Goal: Information Seeking & Learning: Understand process/instructions

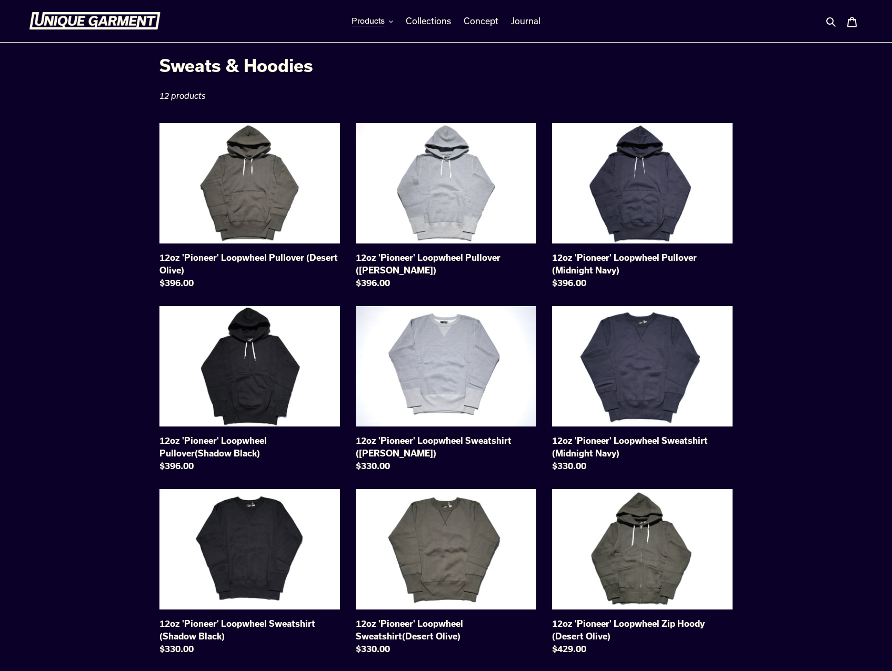
click at [110, 20] on img at bounding box center [94, 21] width 131 height 18
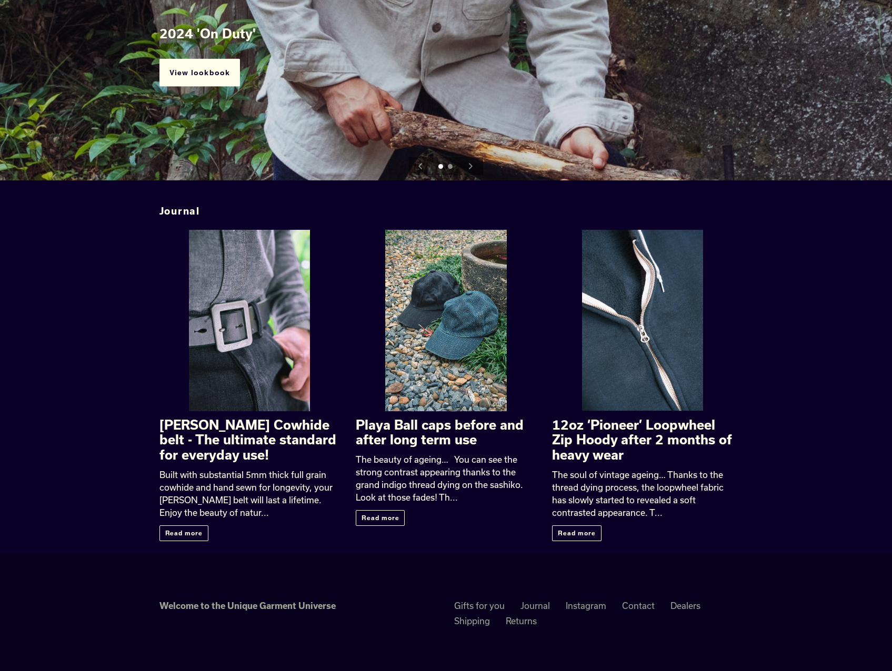
scroll to position [1479, 0]
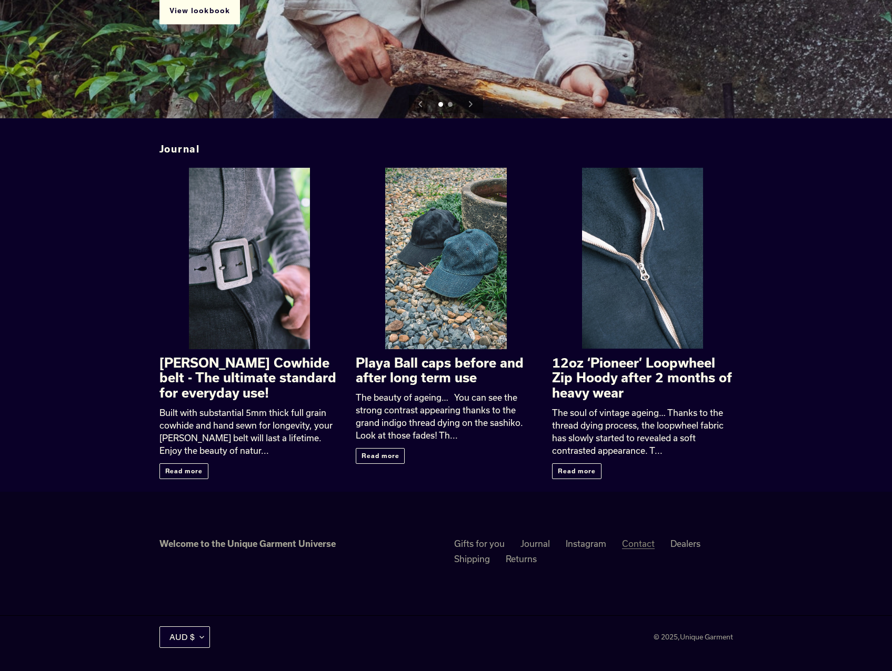
click at [640, 545] on link "Contact" at bounding box center [638, 544] width 33 height 11
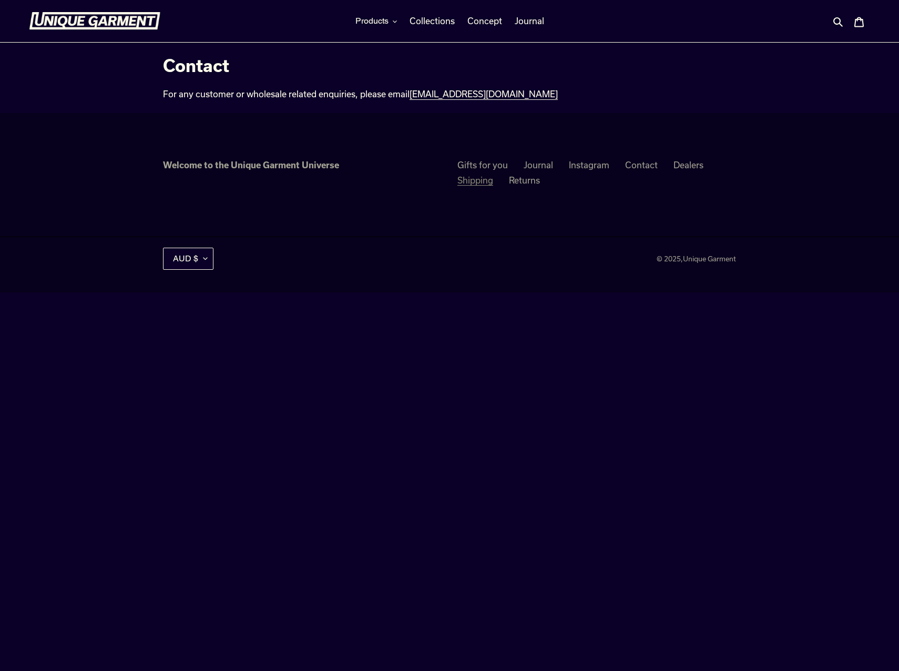
click at [492, 178] on link "Shipping" at bounding box center [476, 180] width 36 height 11
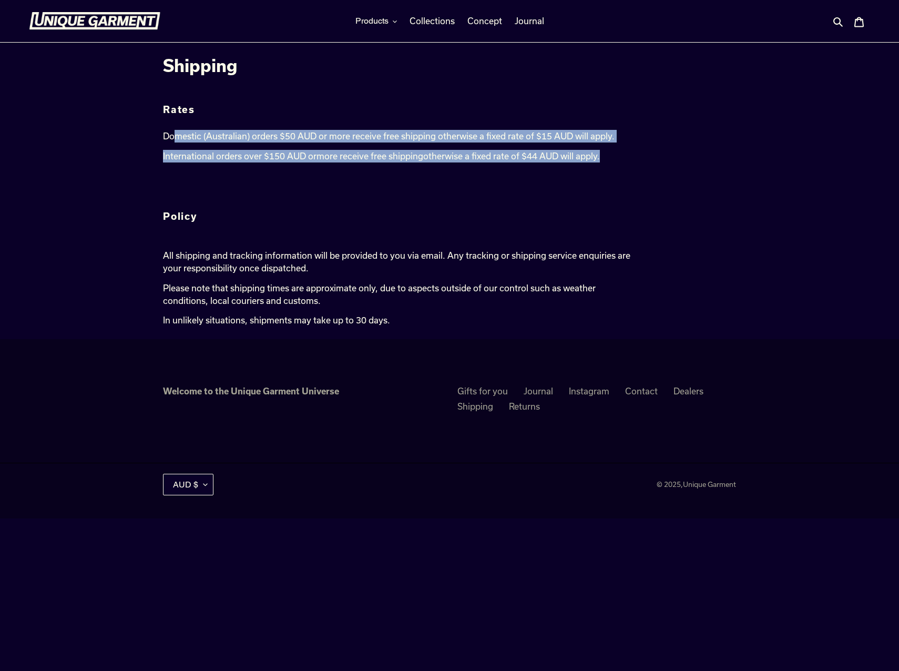
drag, startPoint x: 173, startPoint y: 138, endPoint x: 624, endPoint y: 150, distance: 451.5
click at [624, 150] on div "Rates Domestic (Australian) orders $50 AUD or more receive free shipping otherw…" at bounding box center [400, 215] width 475 height 222
click at [624, 150] on p "International orders over $150 AUD or more receive free shipping otherwise a fi…" at bounding box center [400, 156] width 475 height 13
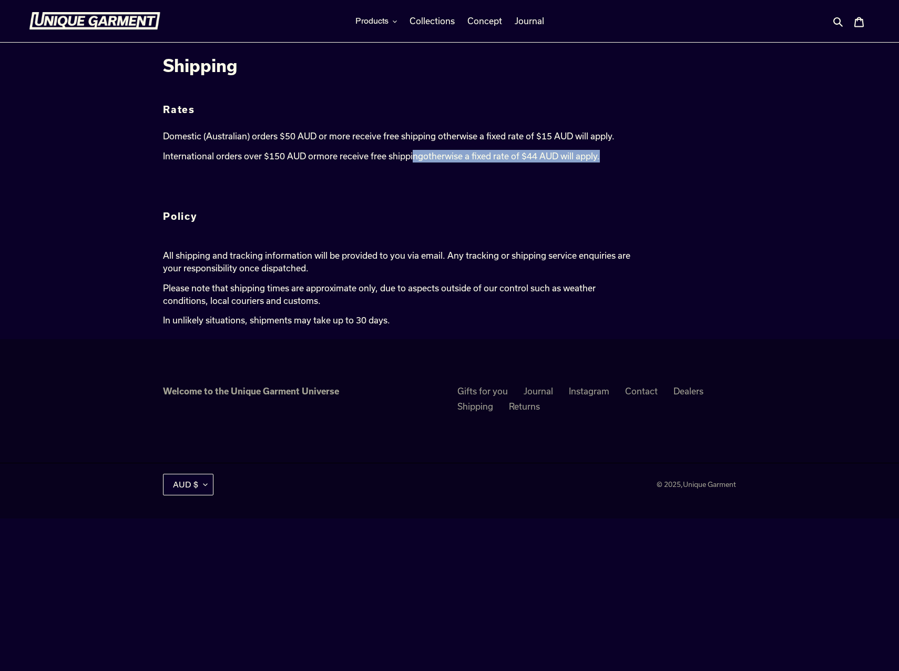
drag, startPoint x: 635, startPoint y: 152, endPoint x: 414, endPoint y: 156, distance: 221.0
click at [414, 156] on p "International orders over $150 AUD or more receive free shipping otherwise a fi…" at bounding box center [400, 156] width 475 height 13
click at [414, 156] on span "more receive free shipping" at bounding box center [370, 156] width 107 height 10
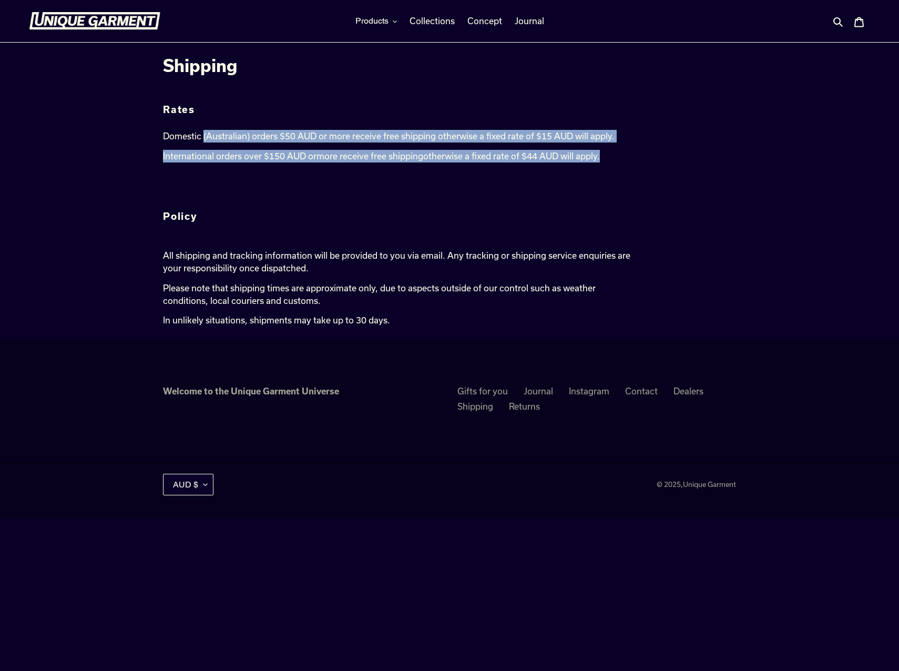
drag, startPoint x: 205, startPoint y: 136, endPoint x: 620, endPoint y: 157, distance: 415.5
click at [620, 157] on div "Rates Domestic (Australian) orders $50 AUD or more receive free shipping otherw…" at bounding box center [400, 215] width 475 height 222
click at [620, 157] on p "International orders over $150 AUD or more receive free shipping otherwise a fi…" at bounding box center [400, 156] width 475 height 13
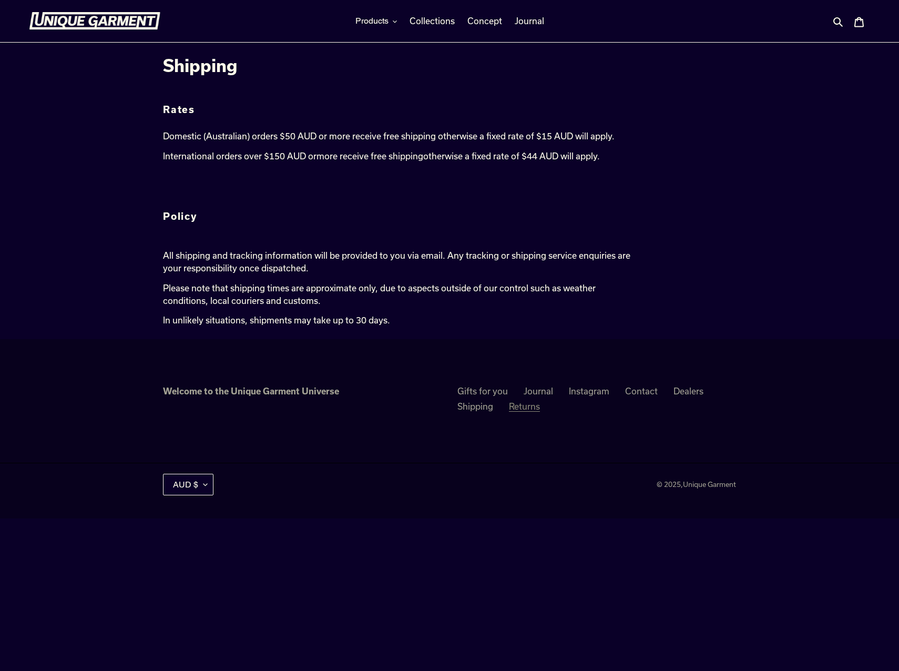
click at [520, 408] on link "Returns" at bounding box center [524, 406] width 31 height 11
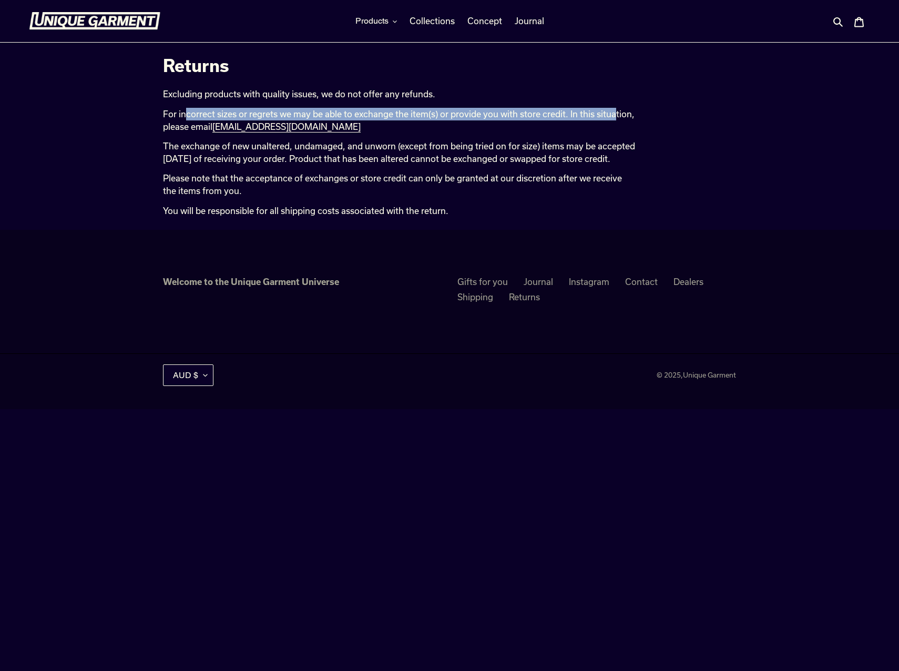
drag, startPoint x: 186, startPoint y: 115, endPoint x: 612, endPoint y: 115, distance: 426.6
click at [612, 115] on p "For incorrect sizes or regrets we may be able to exchange the item(s) or provid…" at bounding box center [400, 120] width 475 height 25
drag, startPoint x: 634, startPoint y: 112, endPoint x: 235, endPoint y: 95, distance: 399.6
click at [235, 95] on div "Excluding products with quality issues, we do not offer any refunds. For incorr…" at bounding box center [400, 152] width 475 height 129
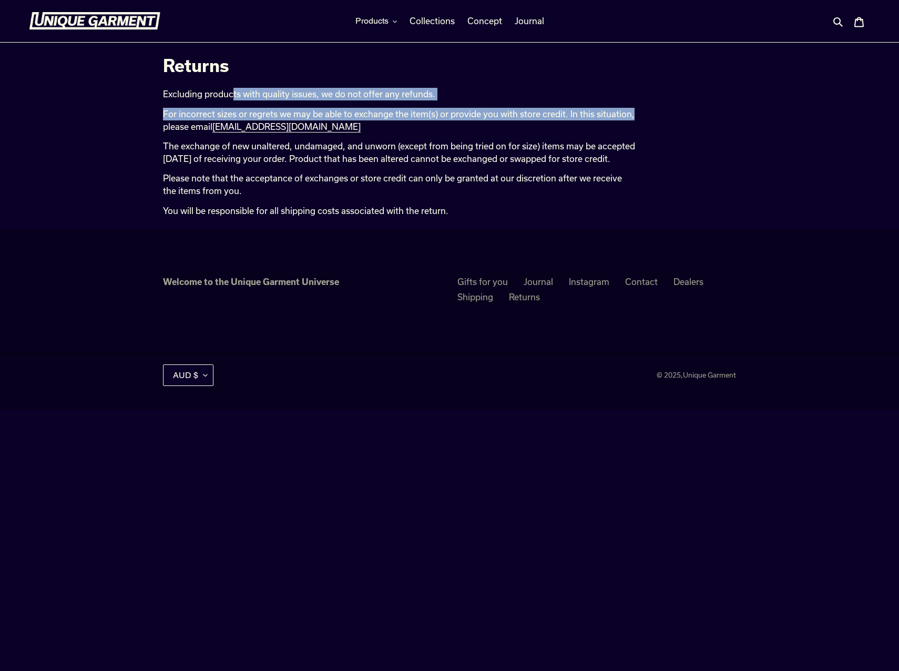
click at [235, 95] on p "Excluding products with quality issues, we do not offer any refunds." at bounding box center [400, 94] width 475 height 13
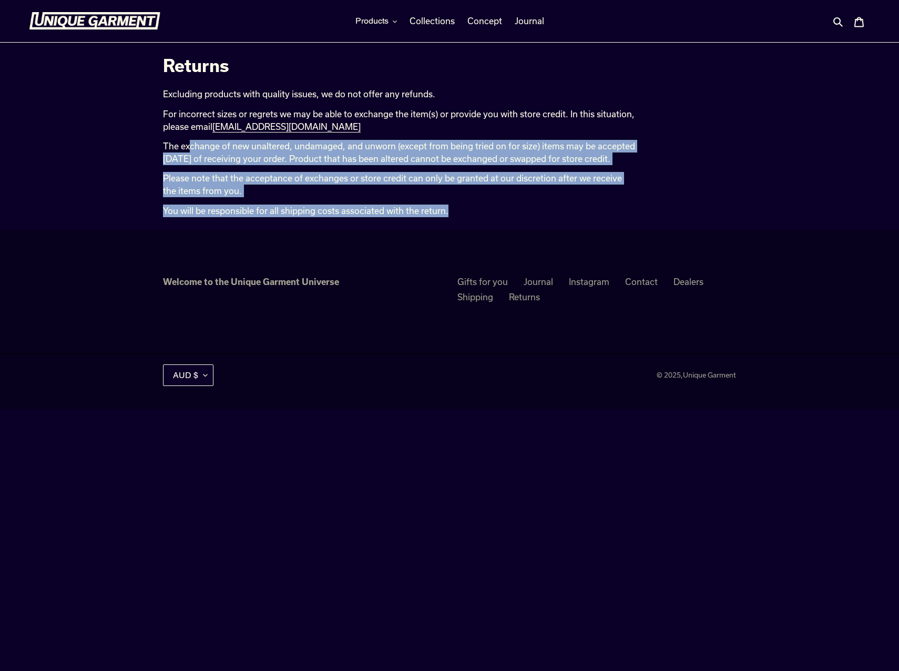
drag, startPoint x: 193, startPoint y: 143, endPoint x: 487, endPoint y: 208, distance: 301.7
click at [487, 208] on div "Excluding products with quality issues, we do not offer any refunds. For incorr…" at bounding box center [400, 152] width 475 height 129
click at [487, 208] on p "You will be responsible for all shipping costs associated with the return." at bounding box center [400, 211] width 475 height 13
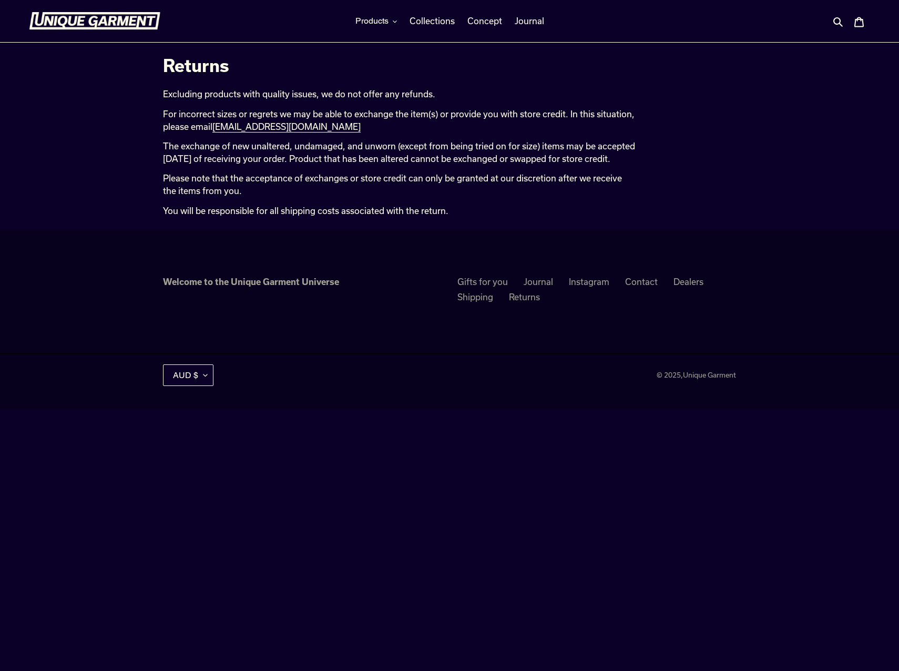
drag, startPoint x: 501, startPoint y: 209, endPoint x: 534, endPoint y: 204, distance: 33.1
click at [534, 204] on div "Excluding products with quality issues, we do not offer any refunds. For incorr…" at bounding box center [400, 152] width 475 height 129
click at [688, 284] on link "Dealers" at bounding box center [689, 282] width 30 height 11
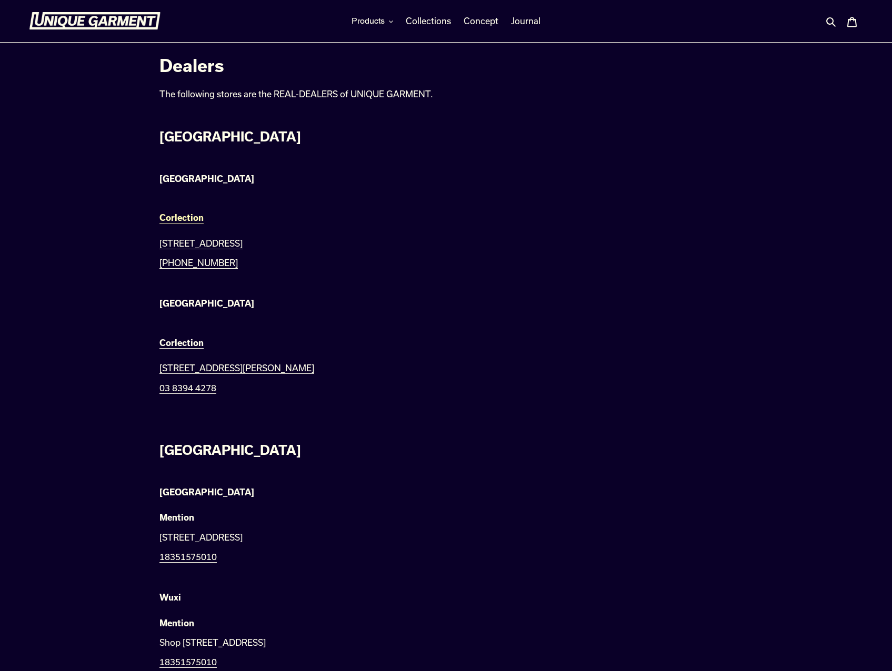
click at [180, 221] on strong "Corlection" at bounding box center [181, 217] width 44 height 10
